Goal: Task Accomplishment & Management: Use online tool/utility

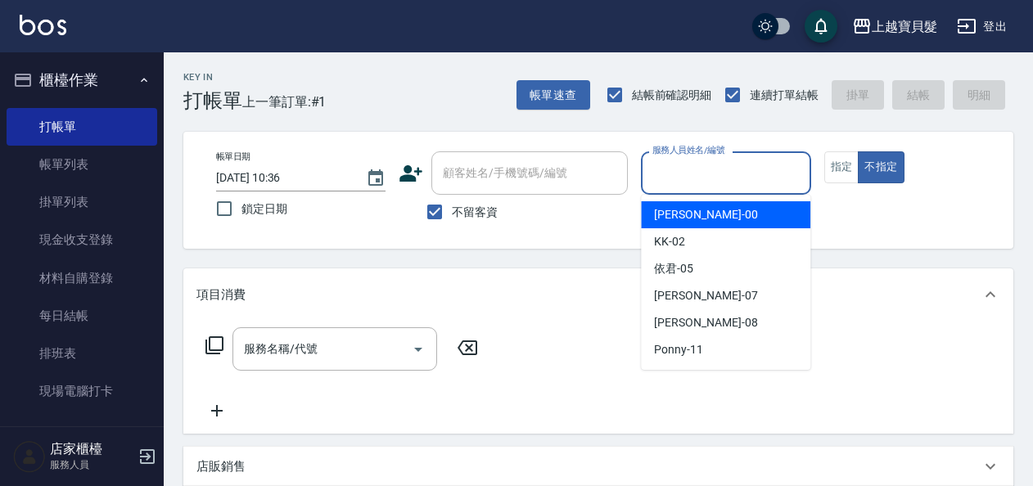
click at [729, 169] on input "服務人員姓名/編號" at bounding box center [726, 173] width 155 height 29
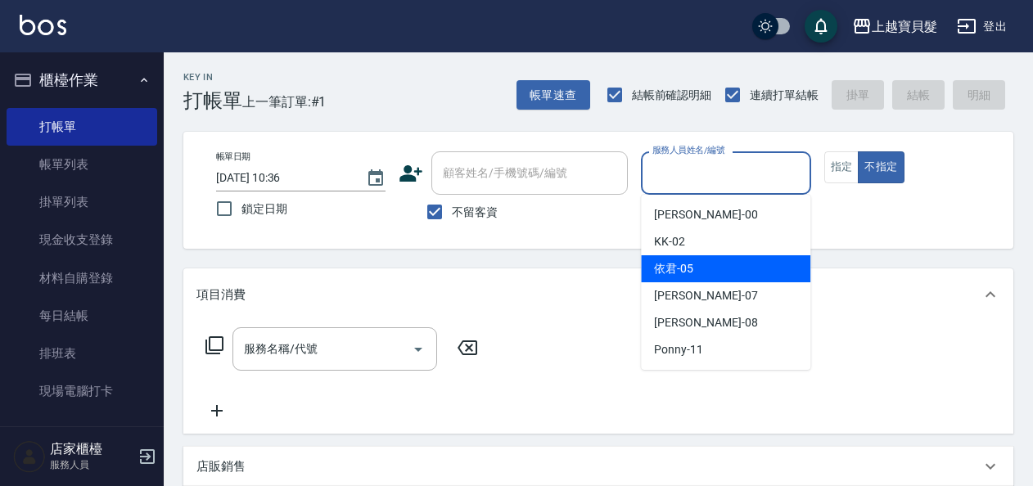
drag, startPoint x: 703, startPoint y: 263, endPoint x: 748, endPoint y: 242, distance: 49.5
click at [706, 263] on div "依君 -05" at bounding box center [726, 269] width 170 height 27
type input "依君-05"
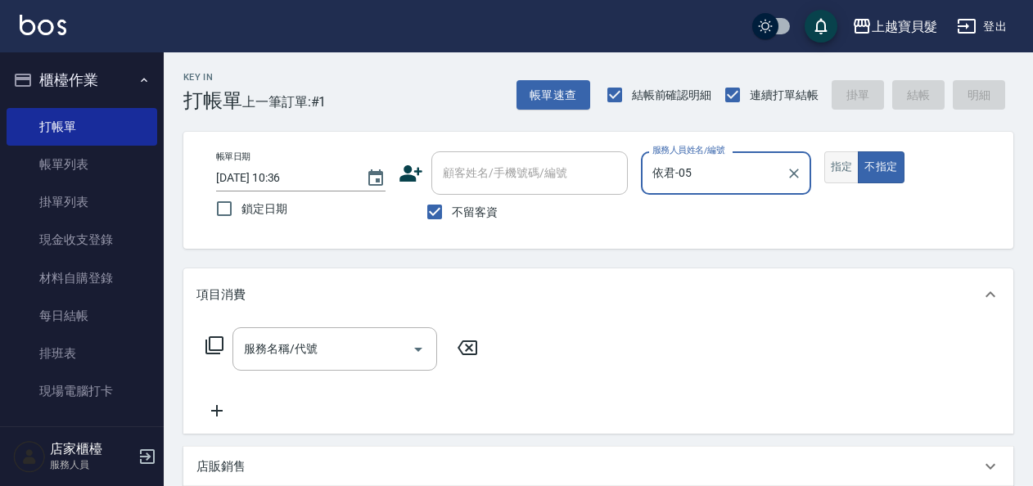
click at [839, 174] on button "指定" at bounding box center [842, 168] width 35 height 32
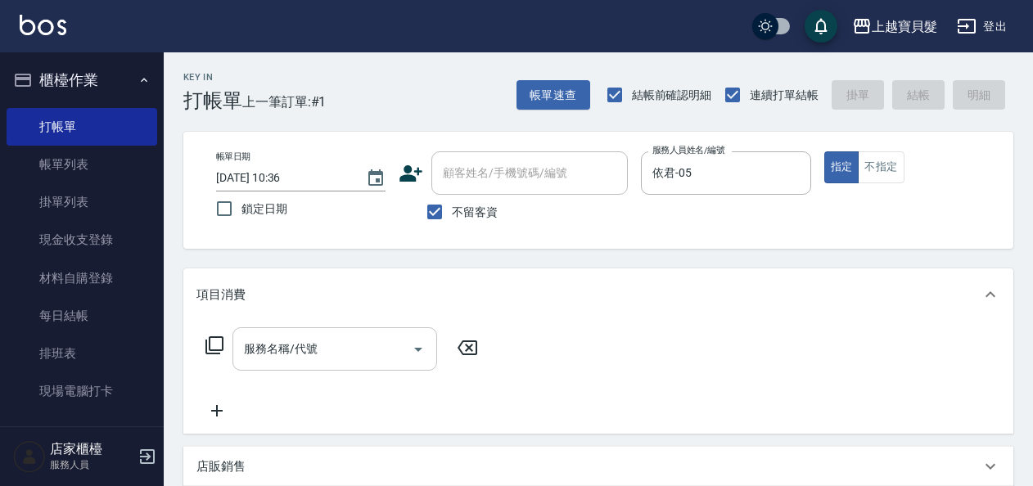
drag, startPoint x: 276, startPoint y: 375, endPoint x: 277, endPoint y: 364, distance: 10.7
click at [276, 372] on div "服務名稱/代號 服務名稱/代號" at bounding box center [343, 374] width 292 height 93
click at [277, 364] on div "服務名稱/代號" at bounding box center [335, 349] width 205 height 43
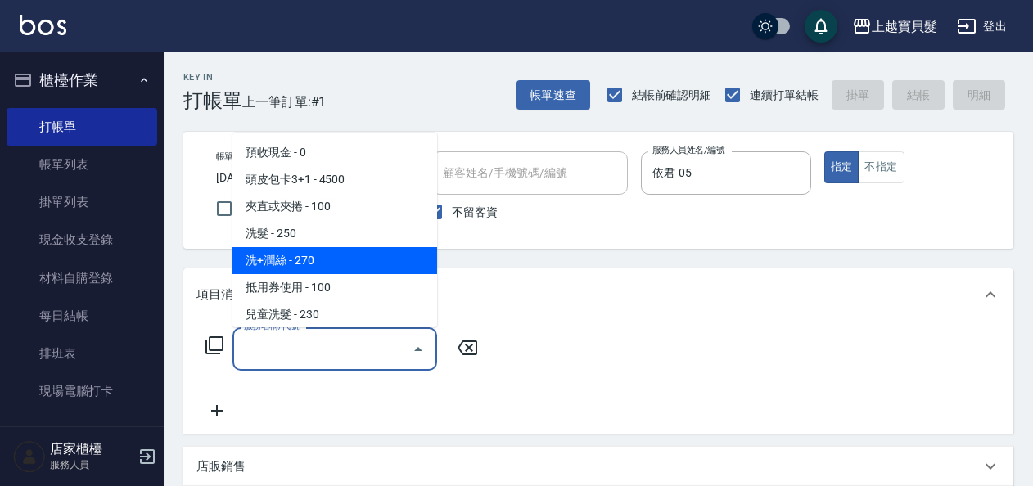
click at [354, 262] on span "洗+潤絲 - 270" at bounding box center [335, 260] width 205 height 27
type input "洗+潤絲(102)"
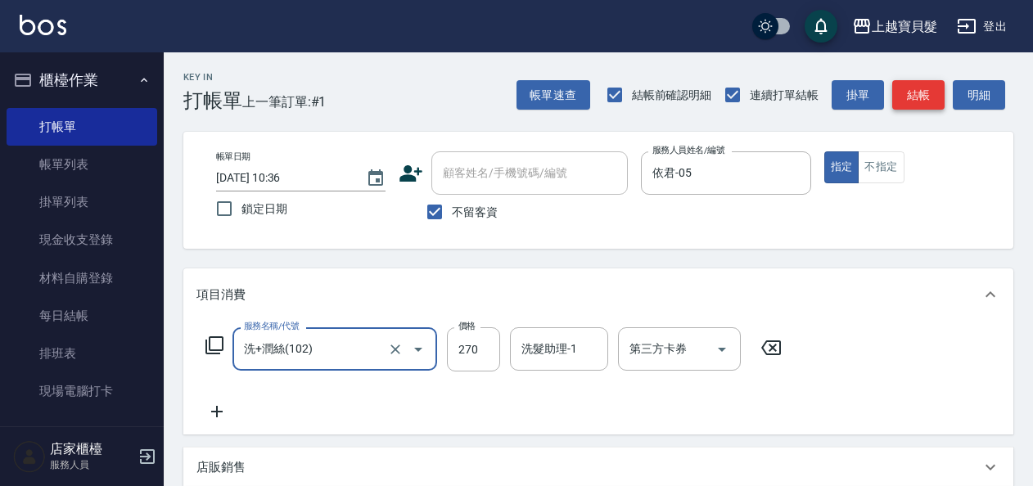
click at [916, 86] on button "結帳" at bounding box center [919, 95] width 52 height 30
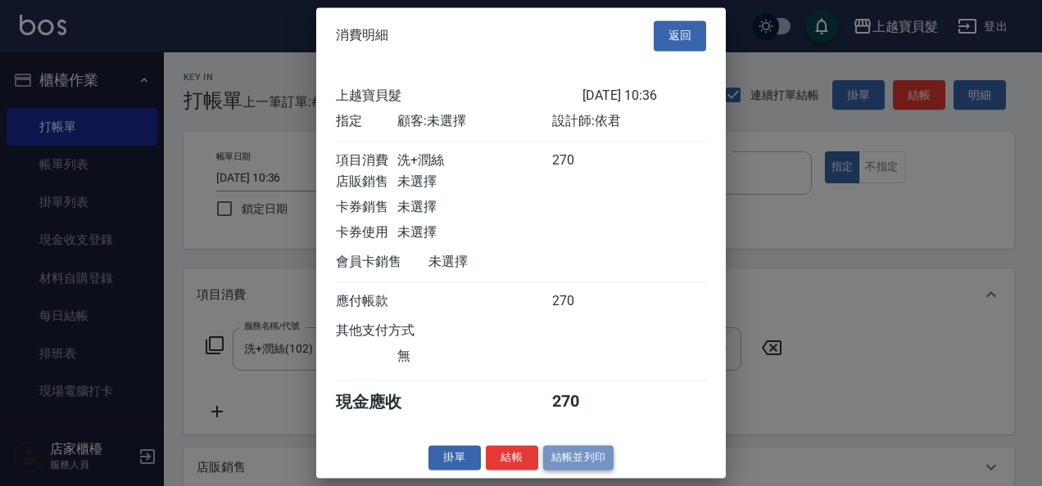
click at [569, 468] on button "結帳並列印" at bounding box center [578, 457] width 71 height 25
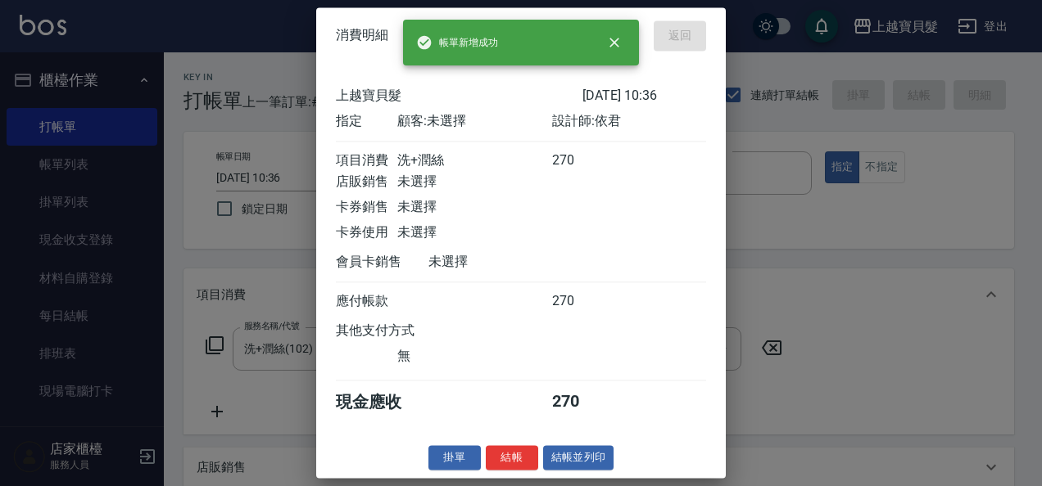
type input "[DATE] 12:19"
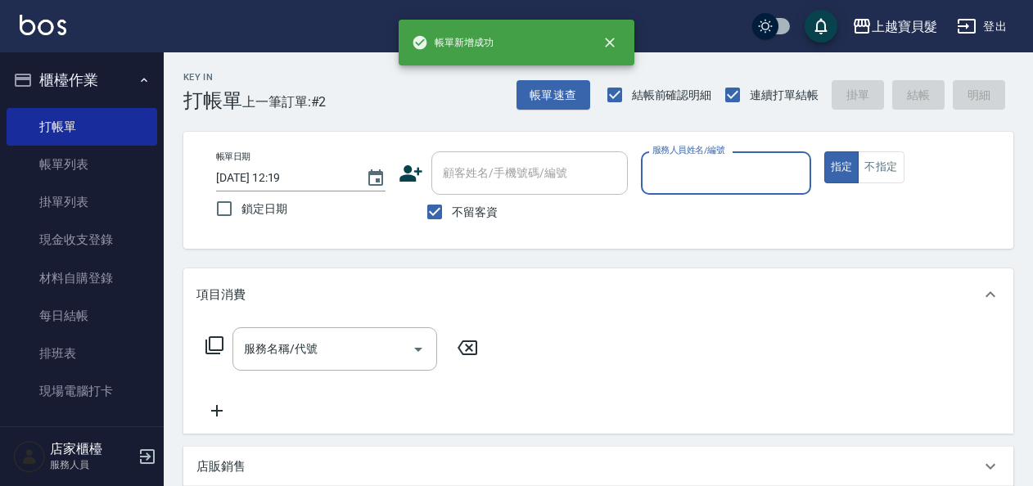
click at [663, 183] on input "服務人員姓名/編號" at bounding box center [726, 173] width 155 height 29
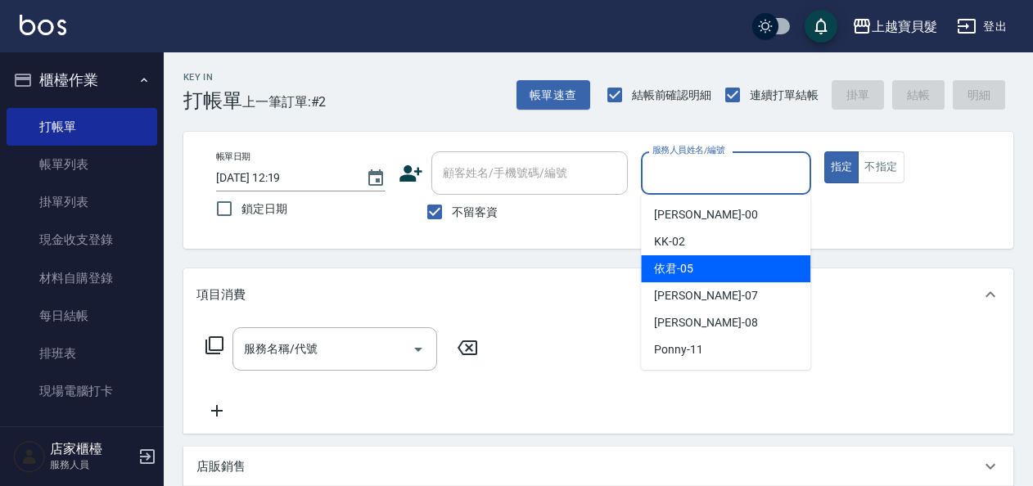
click at [676, 273] on span "依君 -05" at bounding box center [673, 268] width 39 height 17
type input "依君-05"
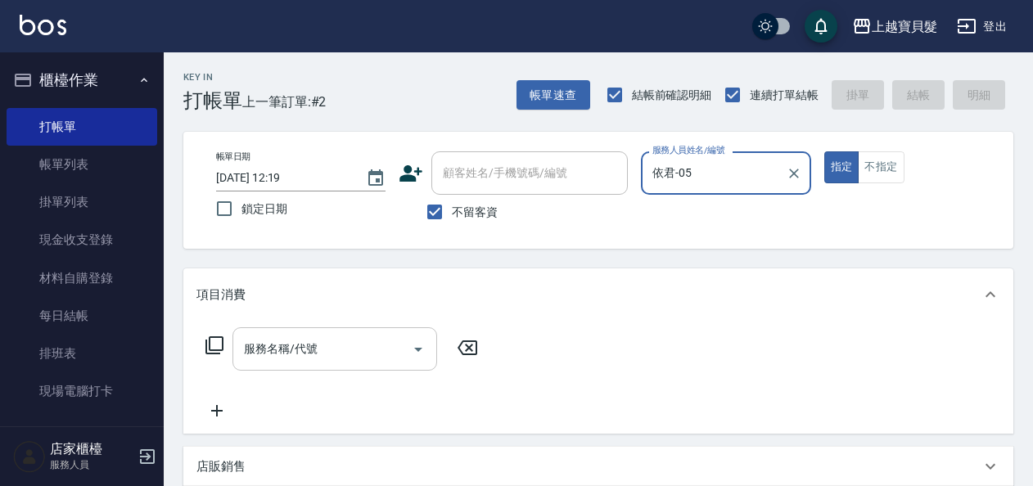
drag, startPoint x: 345, startPoint y: 350, endPoint x: 341, endPoint y: 341, distance: 10.6
click at [342, 350] on input "服務名稱/代號" at bounding box center [322, 349] width 165 height 29
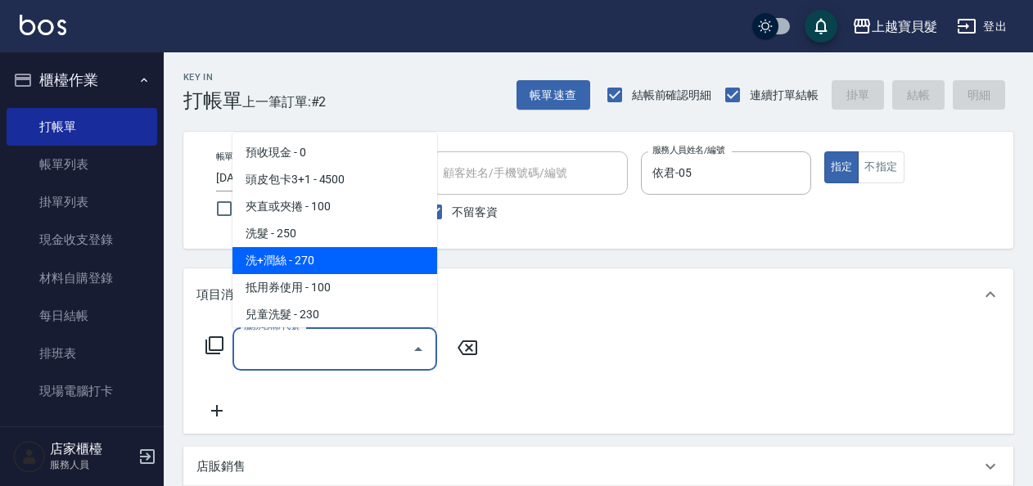
click at [342, 257] on span "洗+潤絲 - 270" at bounding box center [335, 260] width 205 height 27
type input "洗+潤絲(102)"
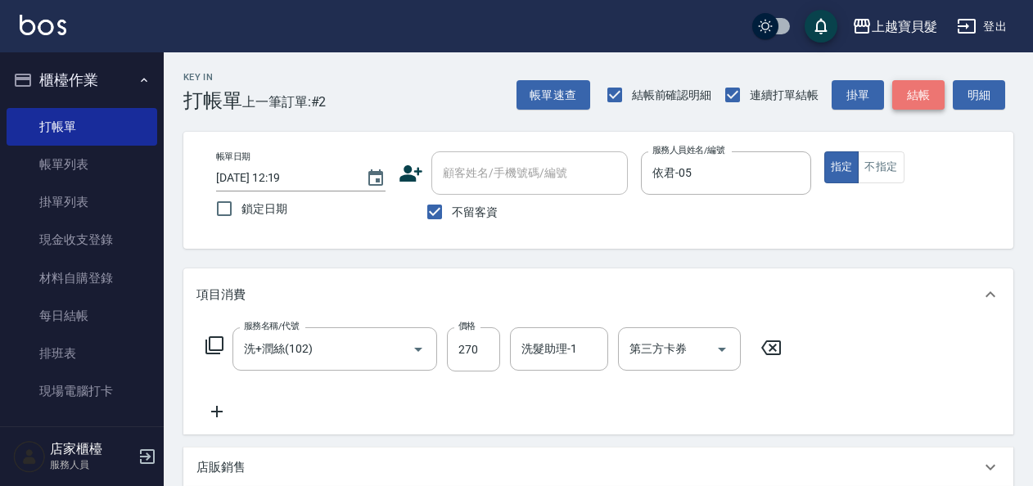
click at [915, 94] on button "結帳" at bounding box center [919, 95] width 52 height 30
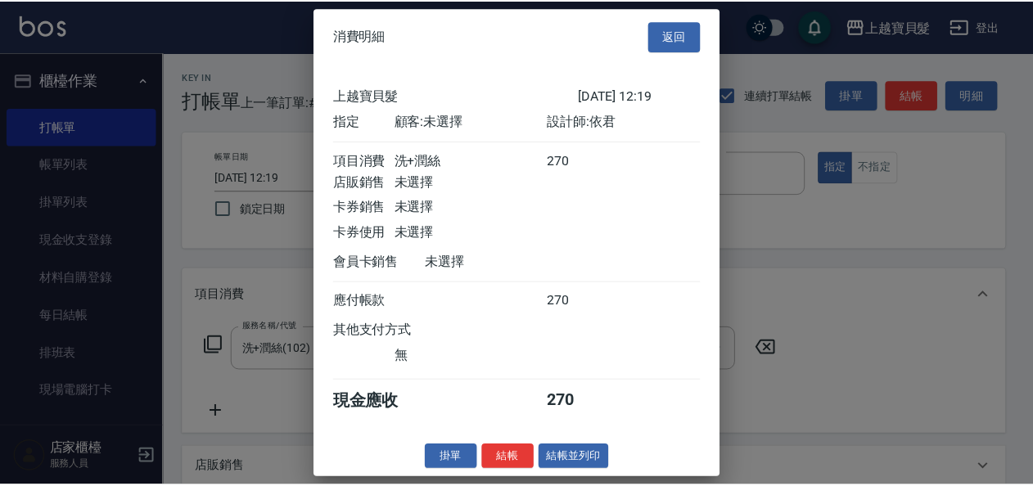
scroll to position [4, 0]
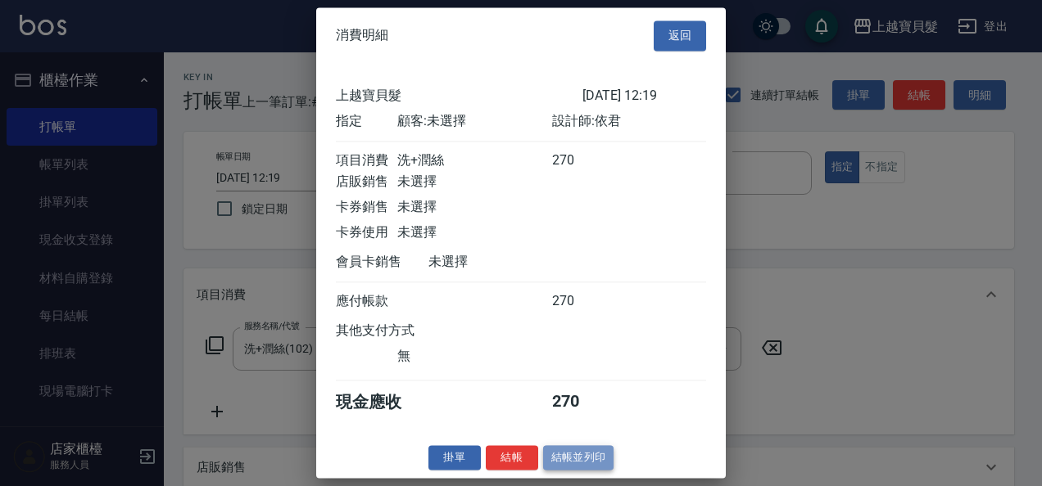
click at [568, 465] on button "結帳並列印" at bounding box center [578, 457] width 71 height 25
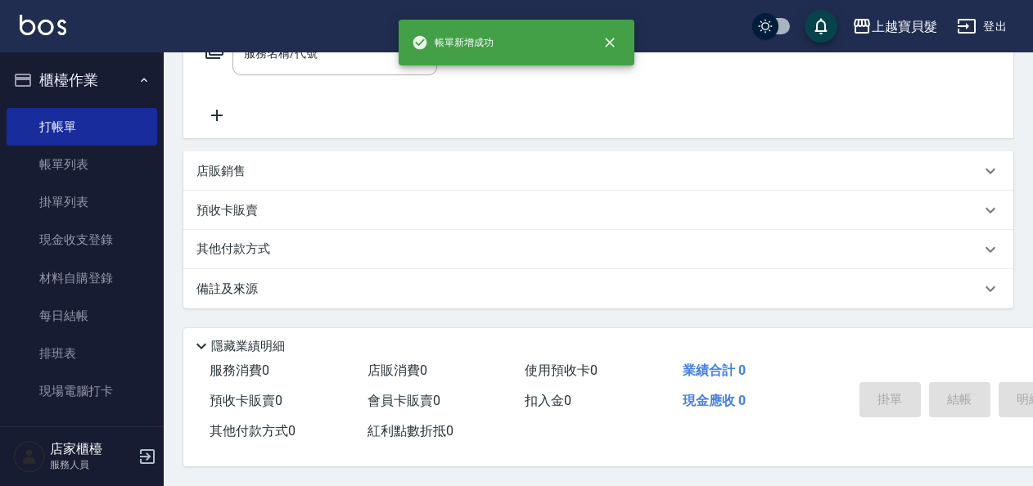
scroll to position [301, 0]
